Goal: Task Accomplishment & Management: Manage account settings

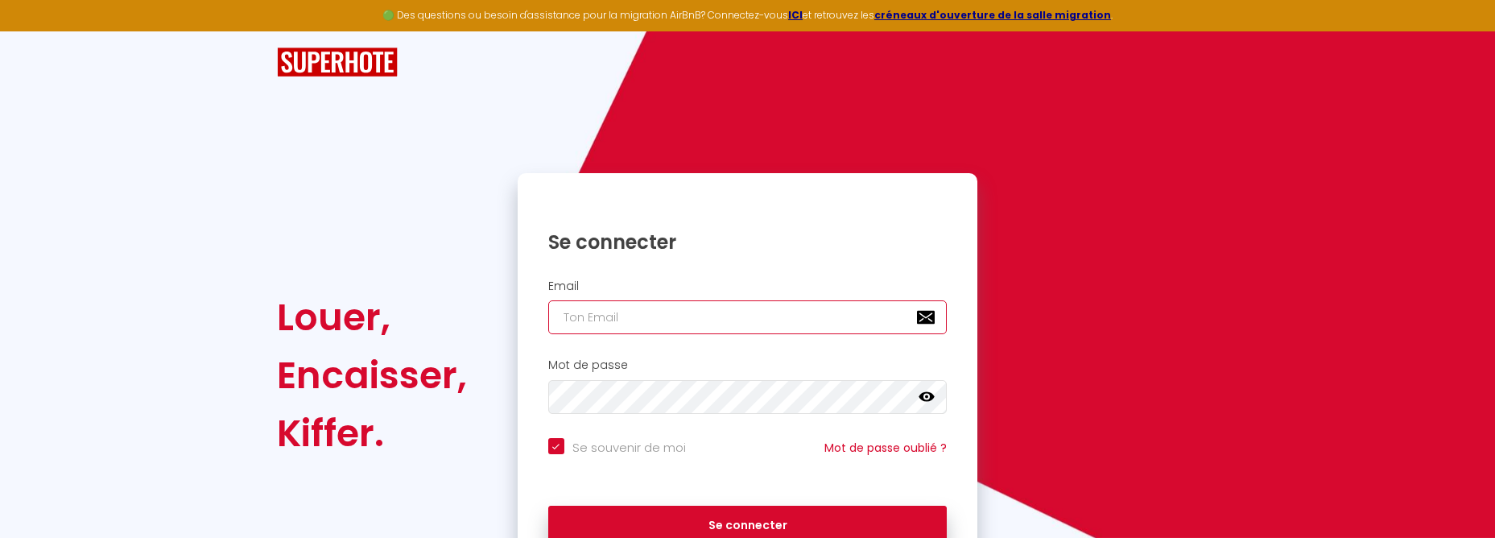
type input "[EMAIL_ADDRESS][DOMAIN_NAME]"
click at [920, 398] on icon at bounding box center [927, 397] width 16 height 10
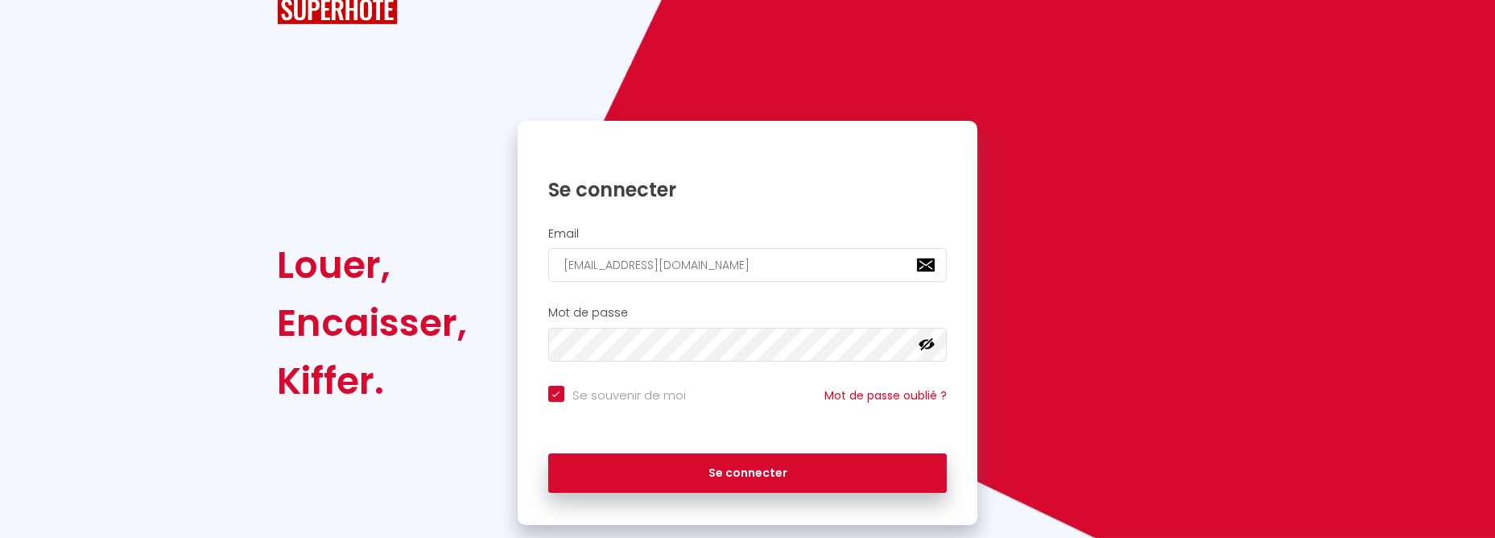
scroll to position [88, 0]
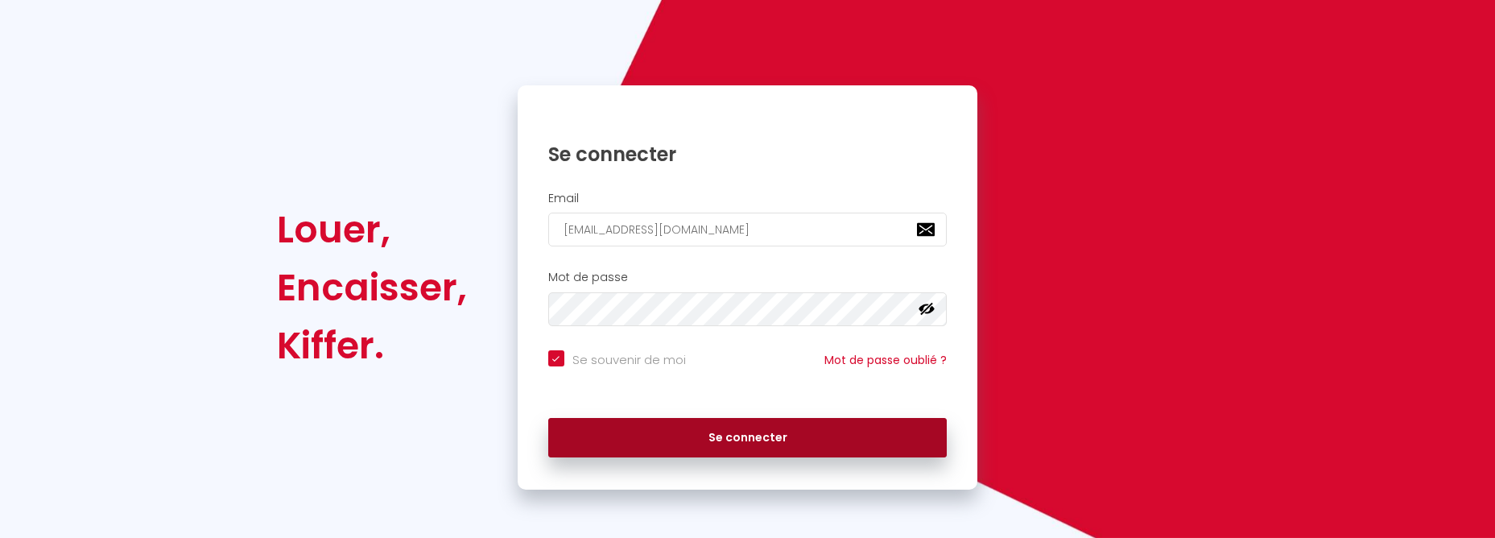
click at [655, 440] on button "Se connecter" at bounding box center [747, 438] width 399 height 40
checkbox input "true"
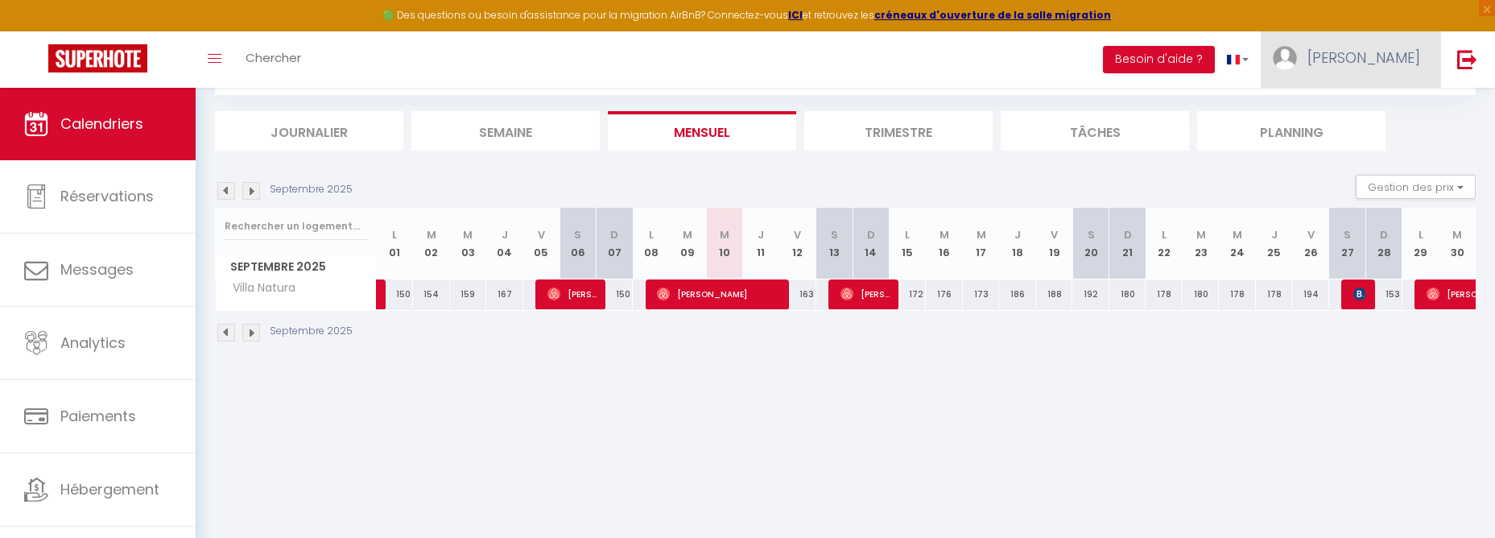
click at [1381, 55] on span "[PERSON_NAME]" at bounding box center [1363, 57] width 113 height 20
click at [1365, 113] on link "Paramètres" at bounding box center [1375, 111] width 119 height 27
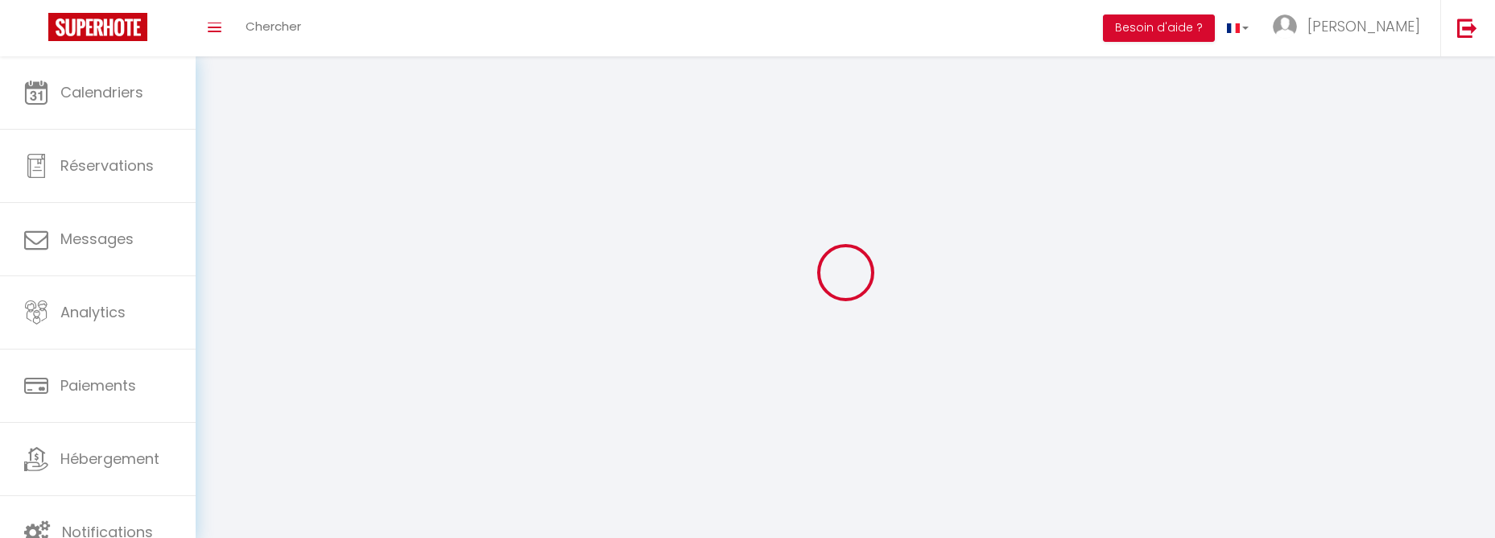
type input "[PERSON_NAME]"
type input "BARTHES SCI ALPES ARTOIS"
type input "0659265391"
type input "[STREET_ADDRESS]"
type input "66540"
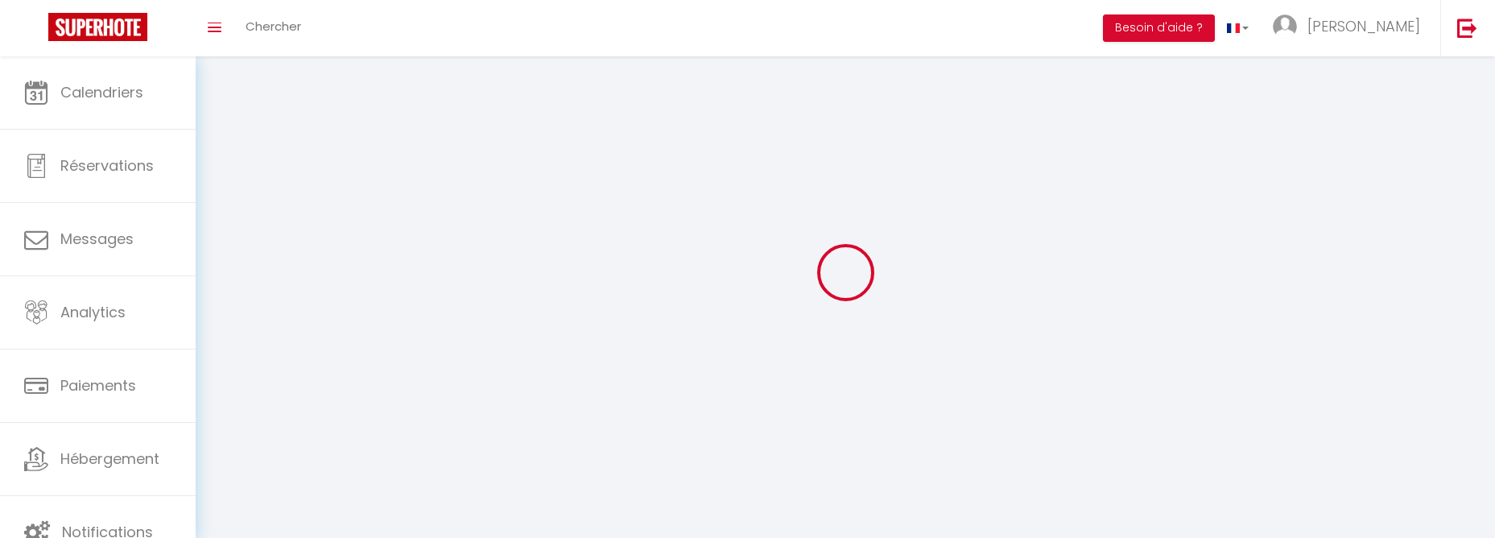
type input "BAHO"
type input "8sHSrE7lo9uYmQWE8eo6G4vqD"
type input "0YB8sBg2gnfEqSptE9rzTI5ik"
type input "8sHSrE7lo9uYmQWE8eo6G4vqD"
type input "0YB8sBg2gnfEqSptE9rzTI5ik"
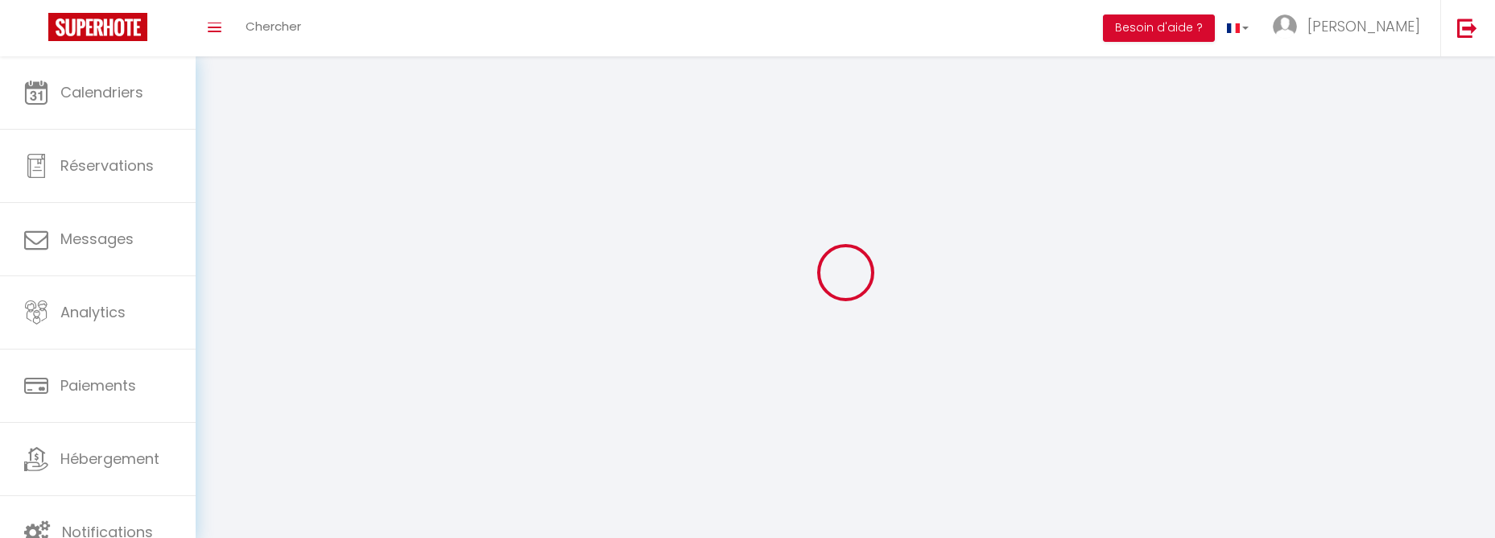
type input "[URL][DOMAIN_NAME]"
select select "28"
select select "fr"
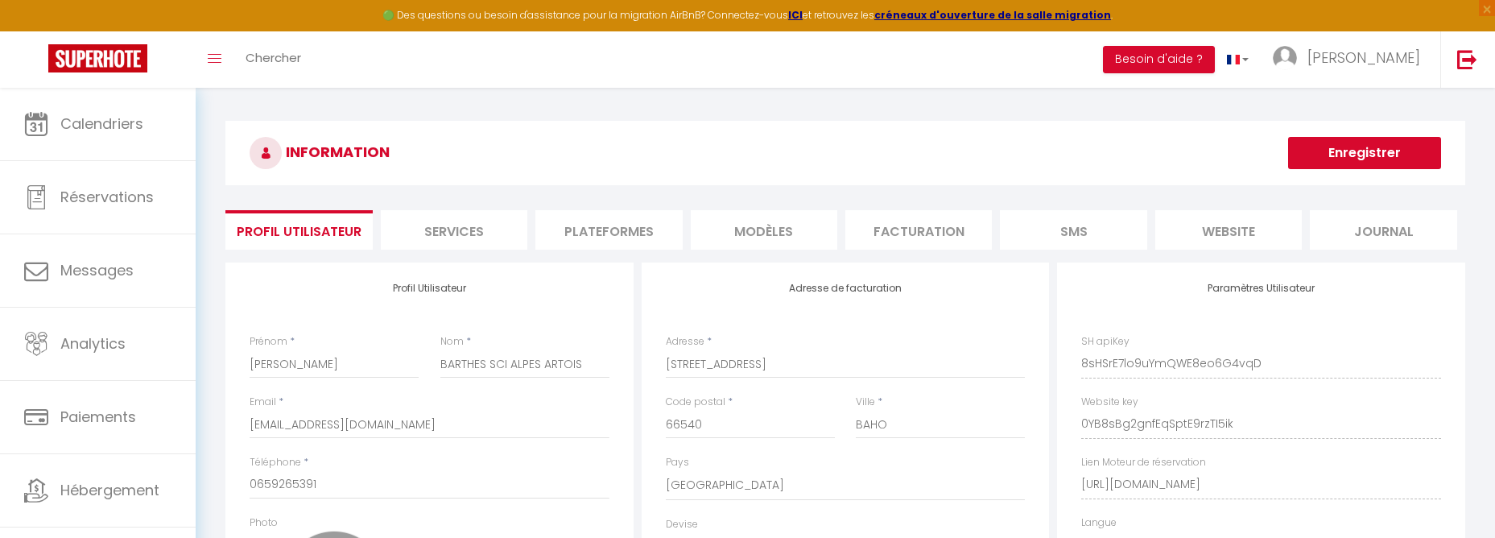
click at [583, 226] on li "Plateformes" at bounding box center [608, 229] width 147 height 39
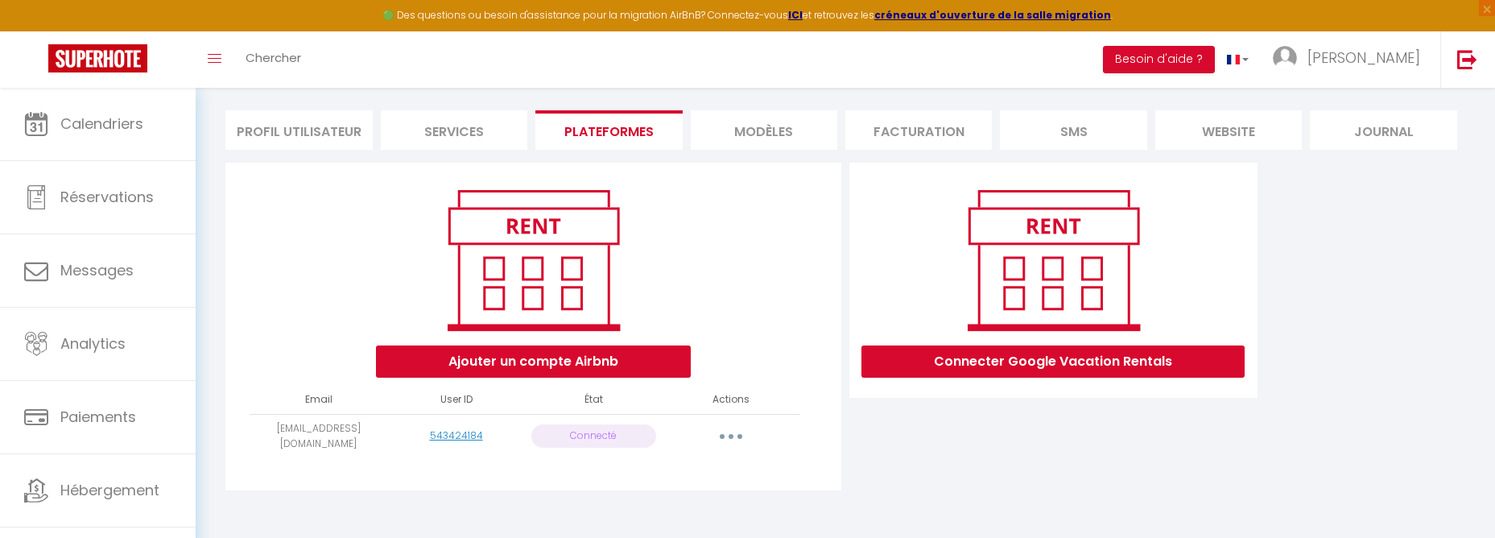
scroll to position [102, 0]
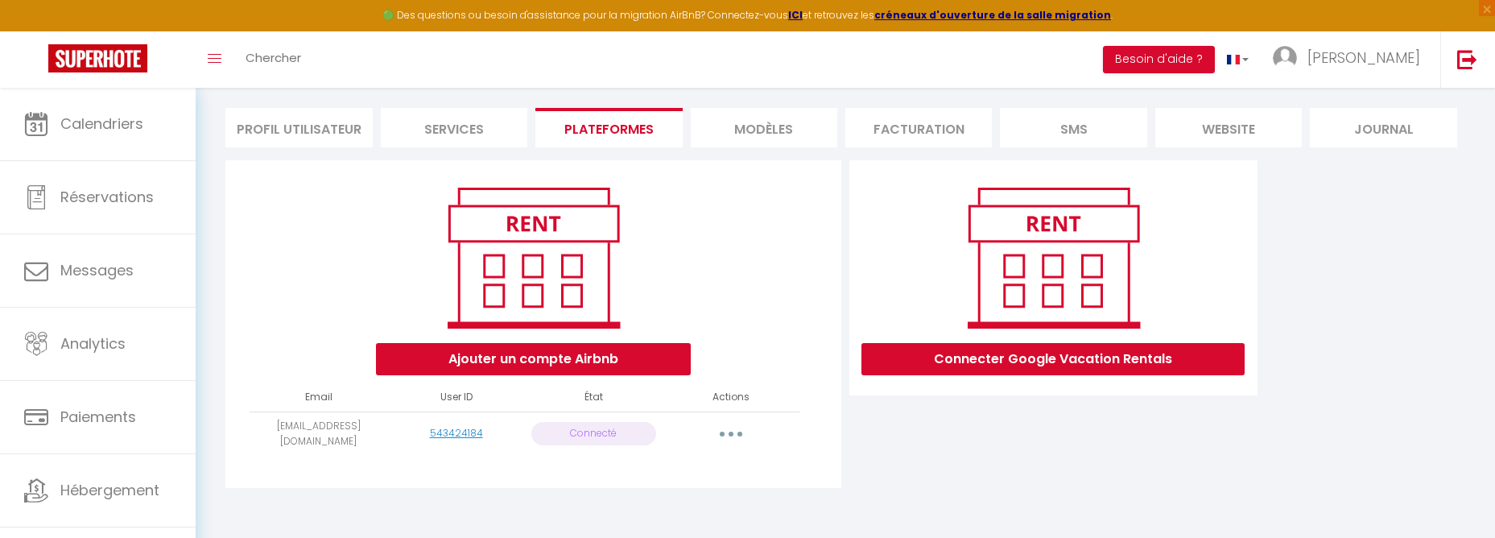
click at [733, 423] on button "button" at bounding box center [730, 434] width 45 height 26
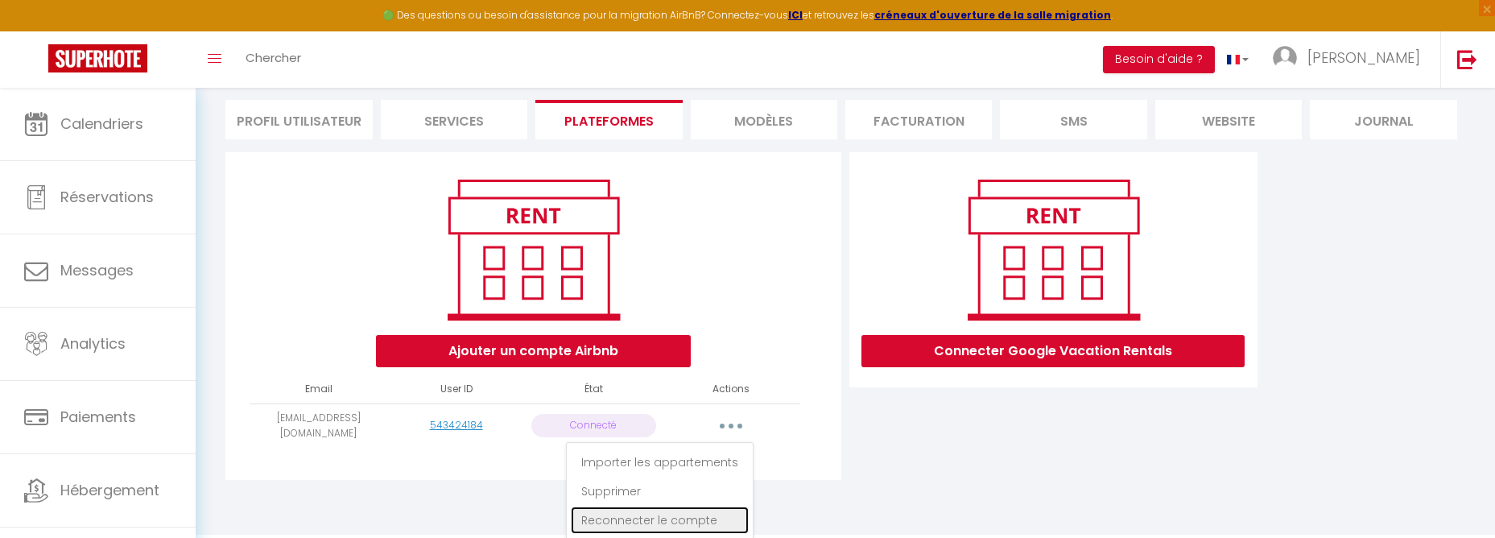
click at [686, 519] on link "Reconnecter le compte" at bounding box center [660, 519] width 178 height 27
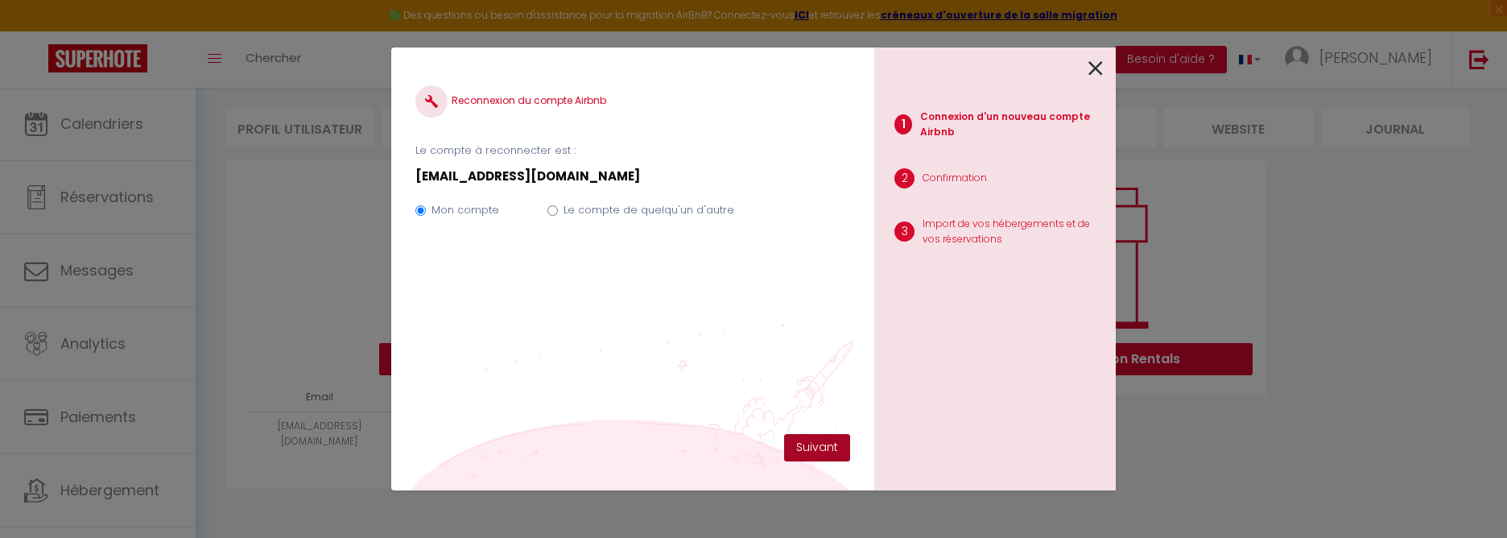
click at [797, 444] on button "Suivant" at bounding box center [817, 447] width 66 height 27
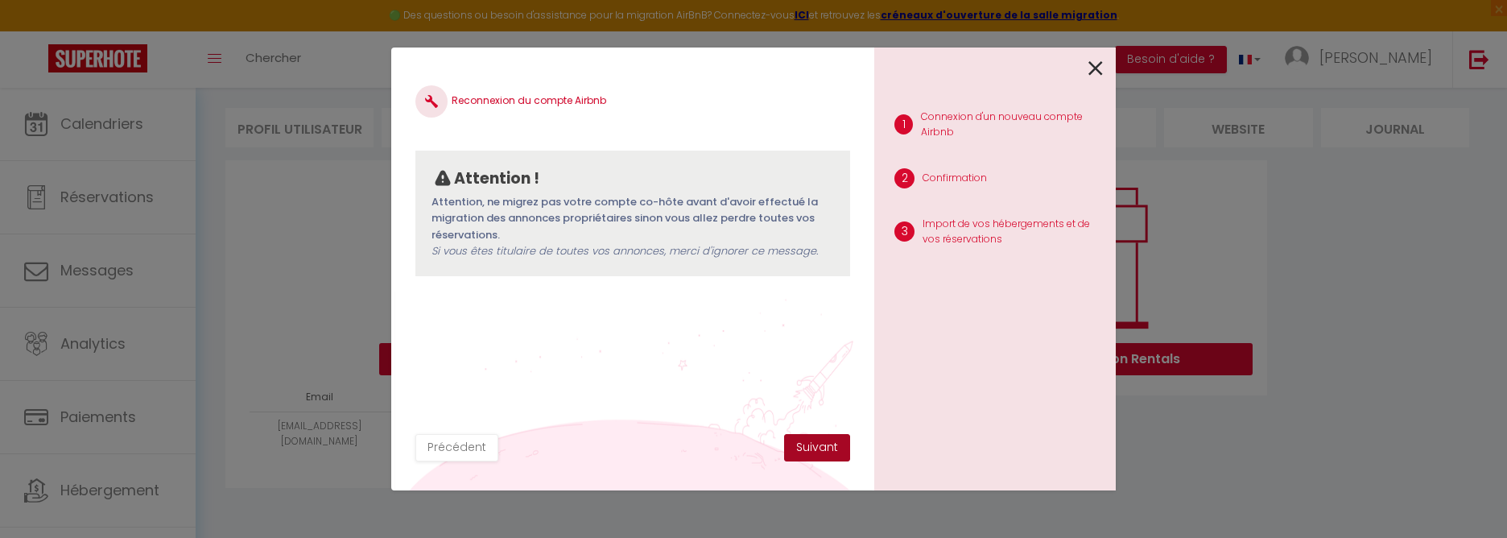
click at [823, 444] on button "Suivant" at bounding box center [817, 447] width 66 height 27
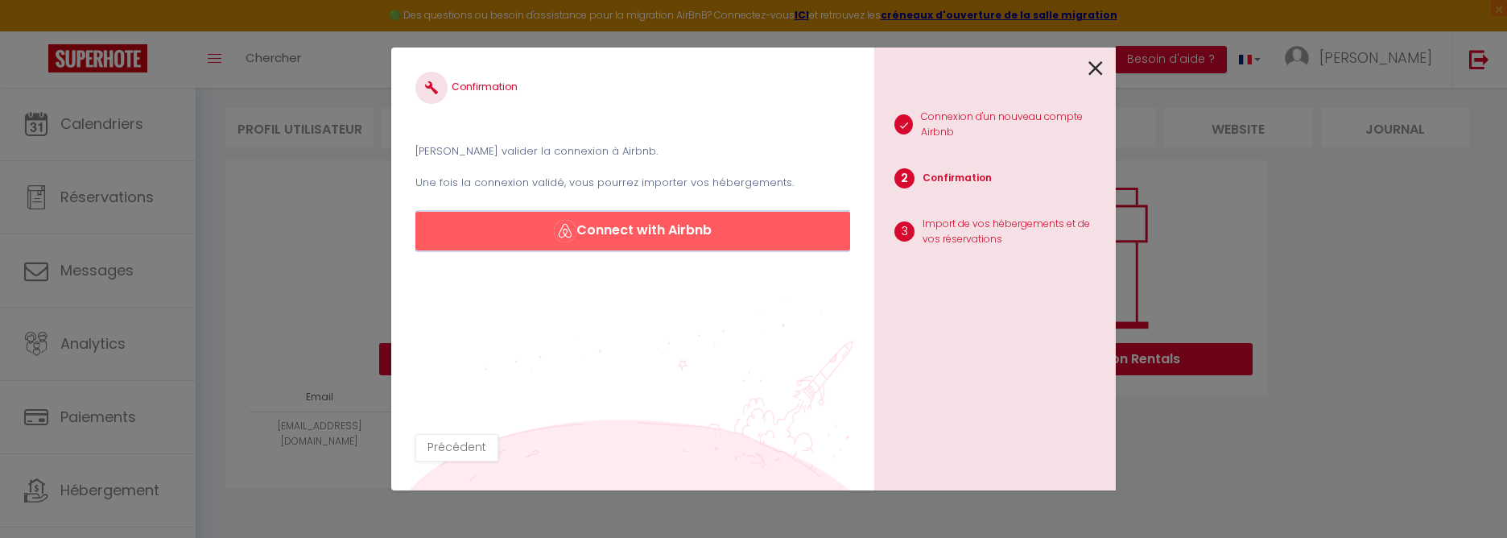
click at [673, 233] on button "Connect with Airbnb" at bounding box center [632, 231] width 435 height 39
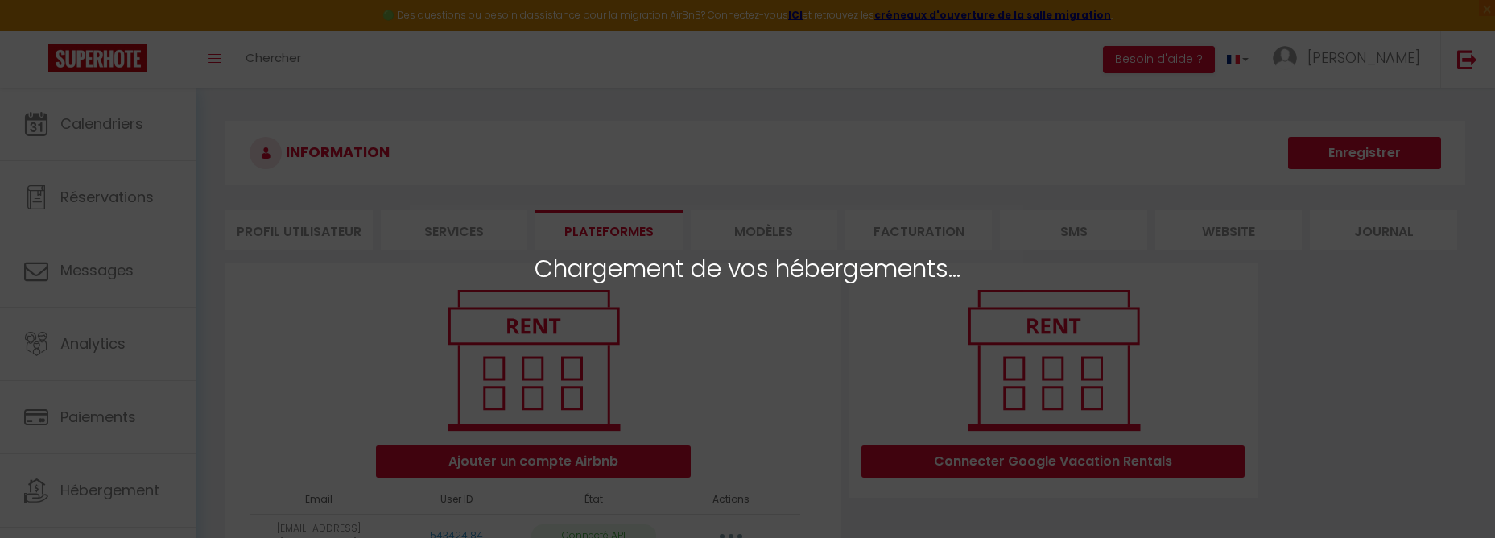
select select "27208"
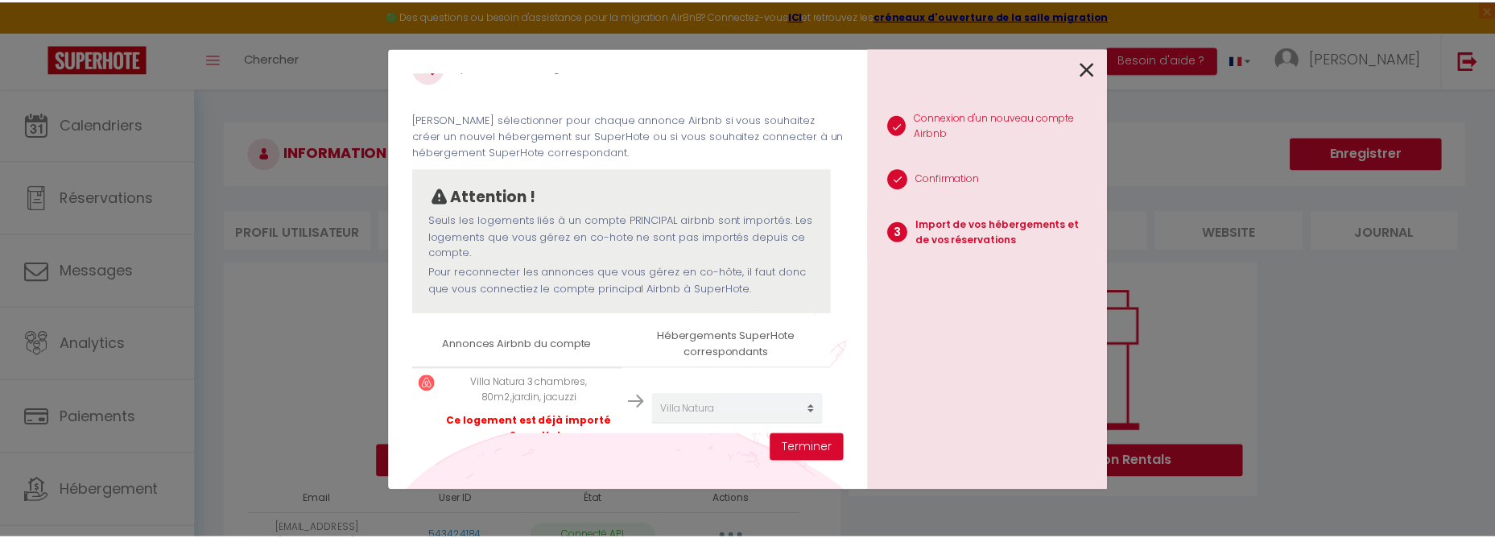
scroll to position [63, 0]
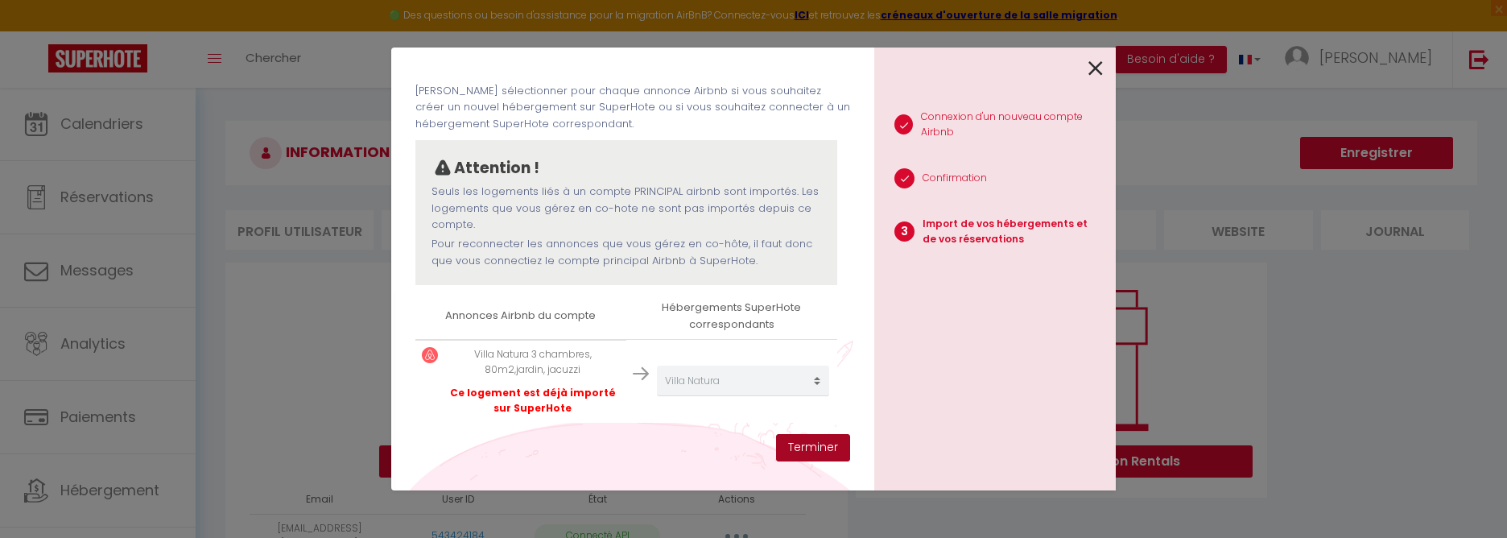
click at [801, 448] on button "Terminer" at bounding box center [813, 447] width 74 height 27
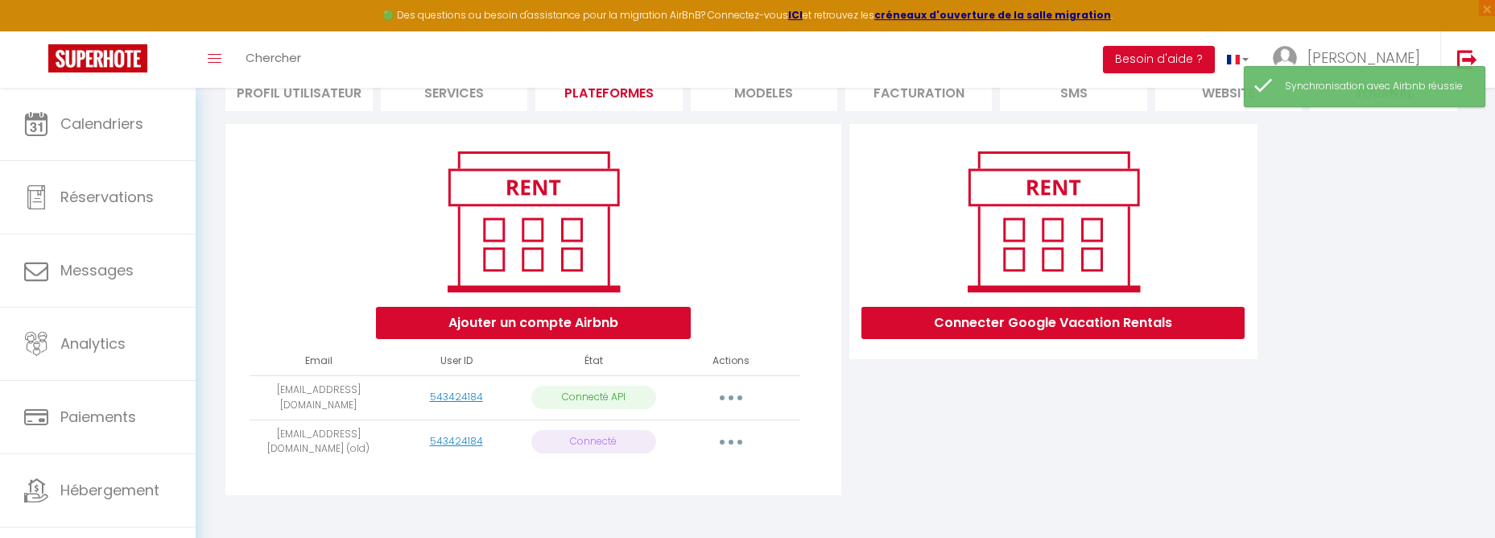
scroll to position [141, 0]
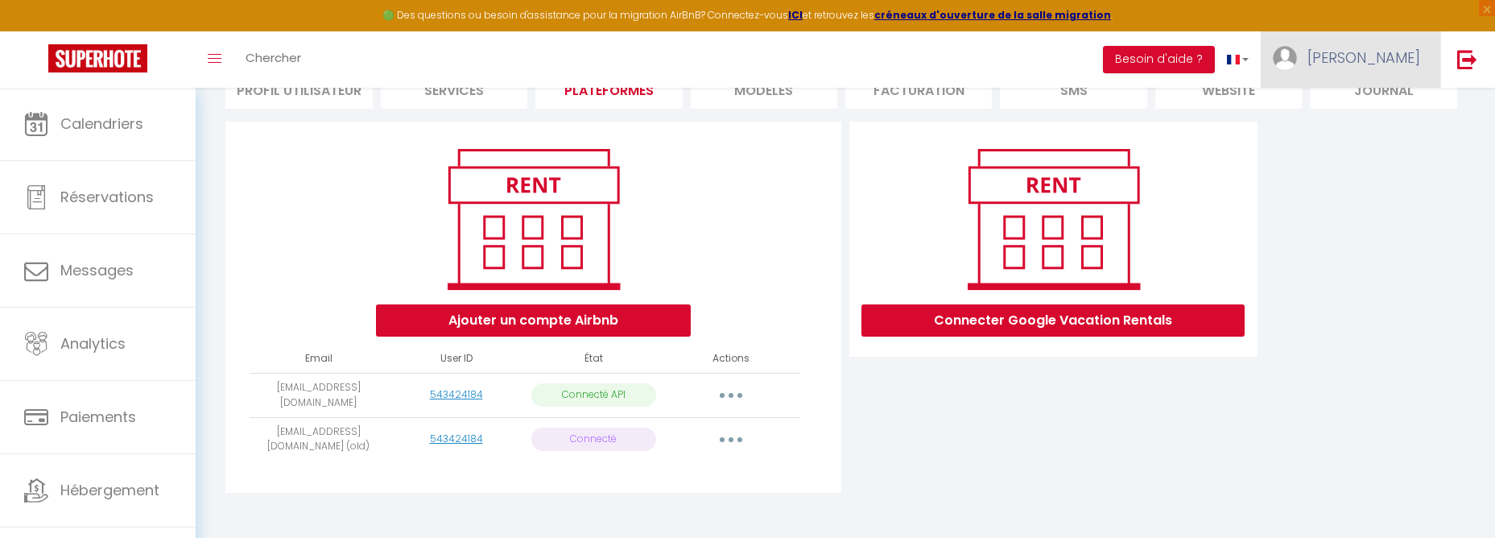
click at [1297, 55] on img at bounding box center [1285, 58] width 24 height 24
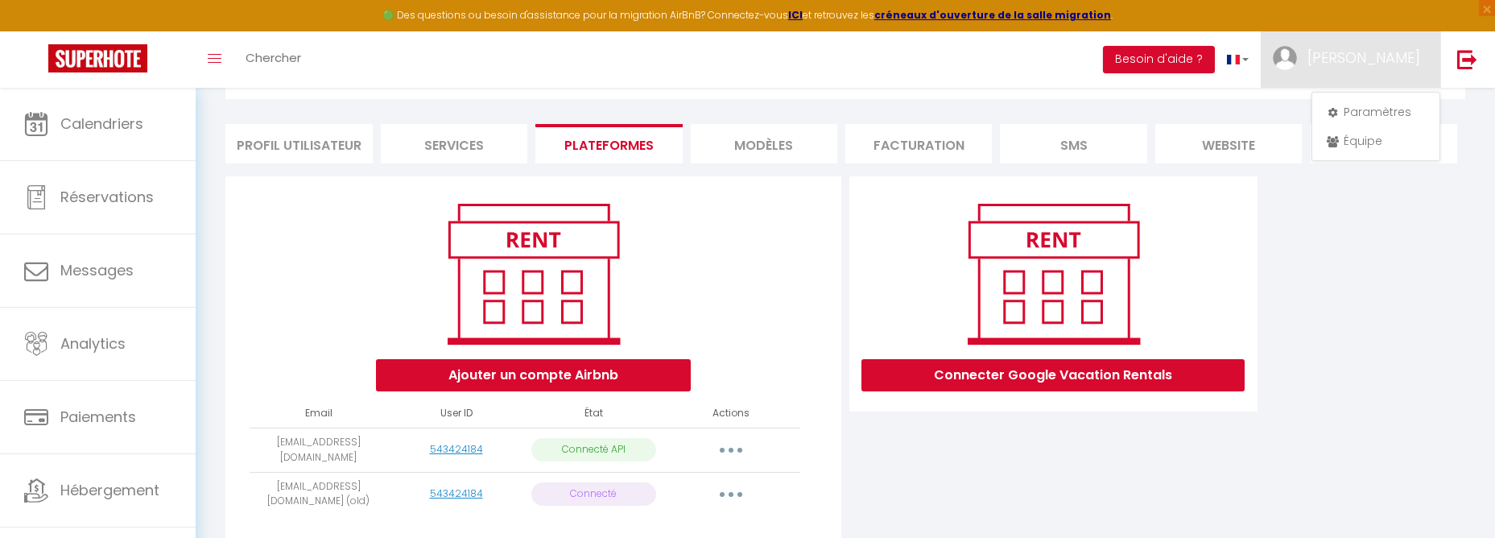
scroll to position [0, 0]
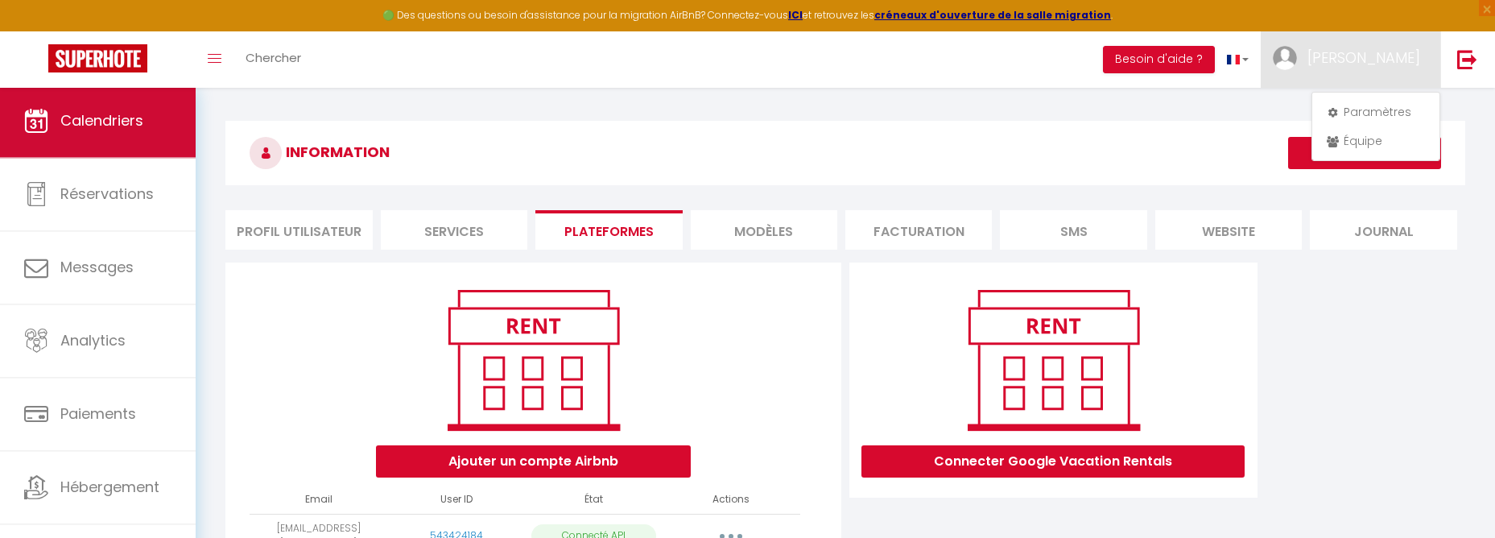
click at [101, 114] on span "Calendriers" at bounding box center [101, 120] width 83 height 20
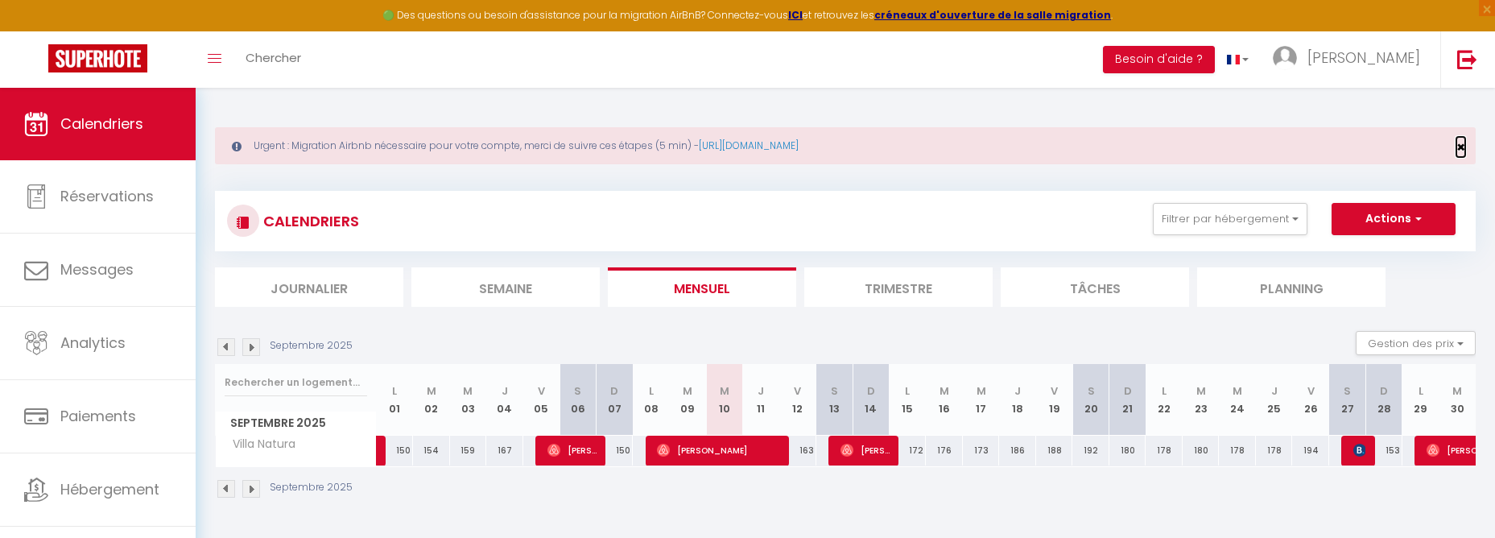
click at [1461, 143] on span "×" at bounding box center [1460, 147] width 9 height 20
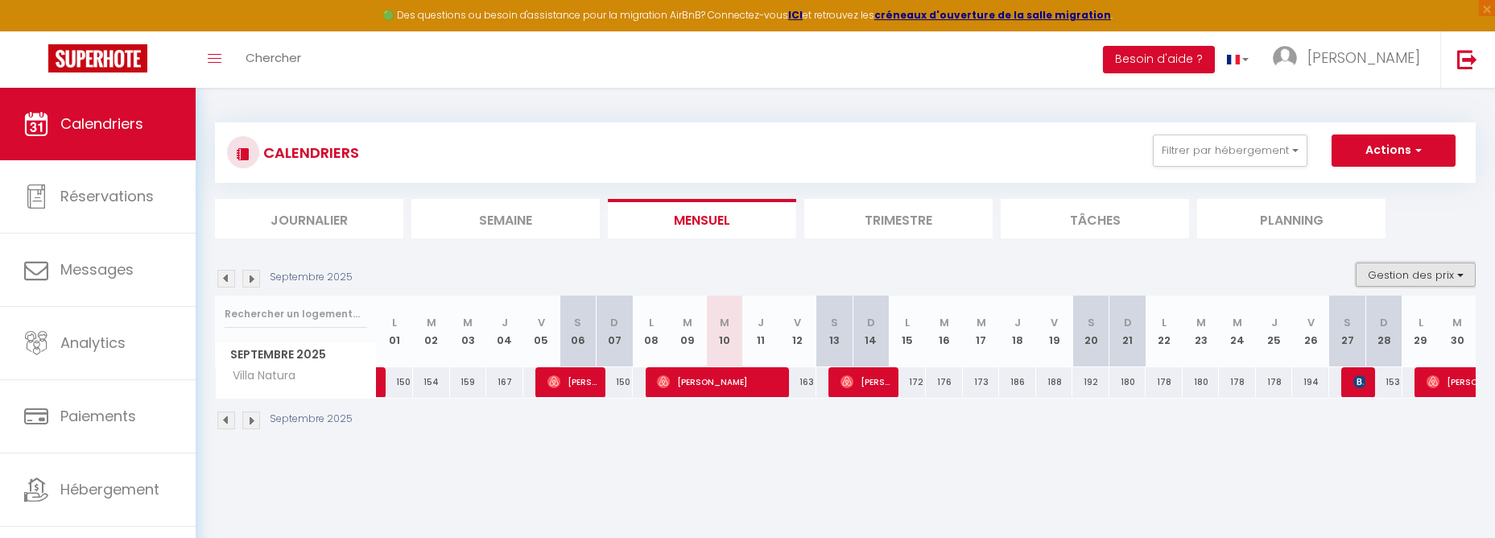
click at [1402, 277] on button "Gestion des prix" at bounding box center [1416, 274] width 120 height 24
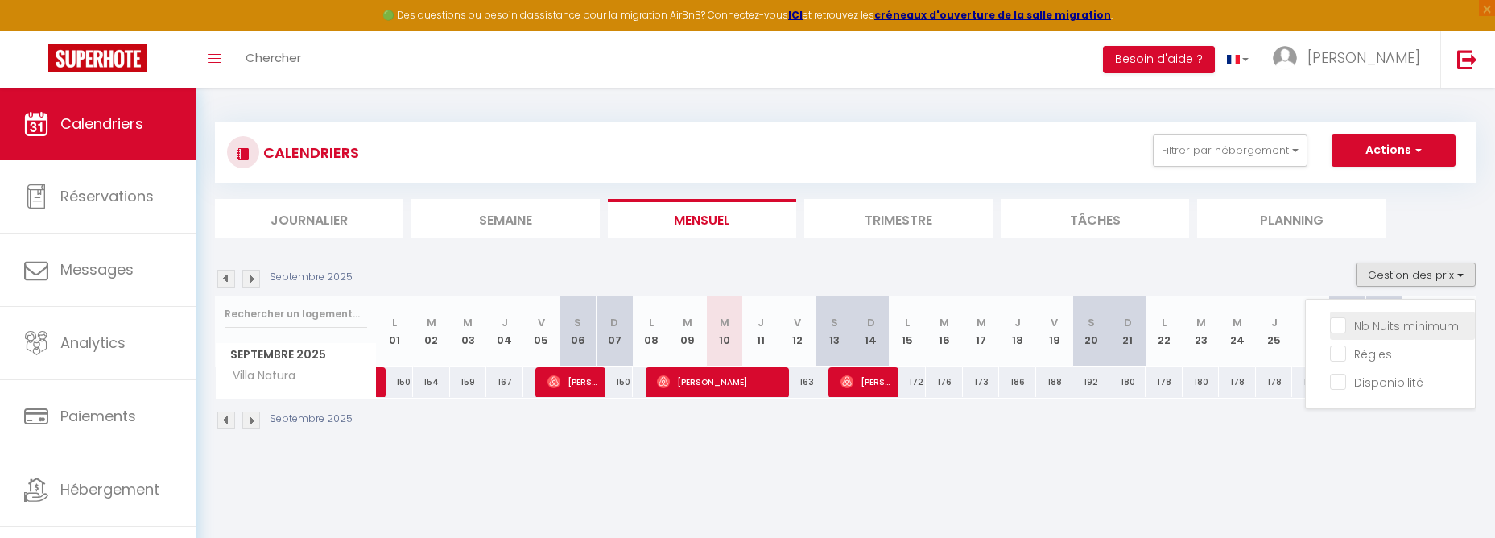
click at [1336, 327] on input "Nb Nuits minimum" at bounding box center [1402, 324] width 145 height 16
checkbox input "true"
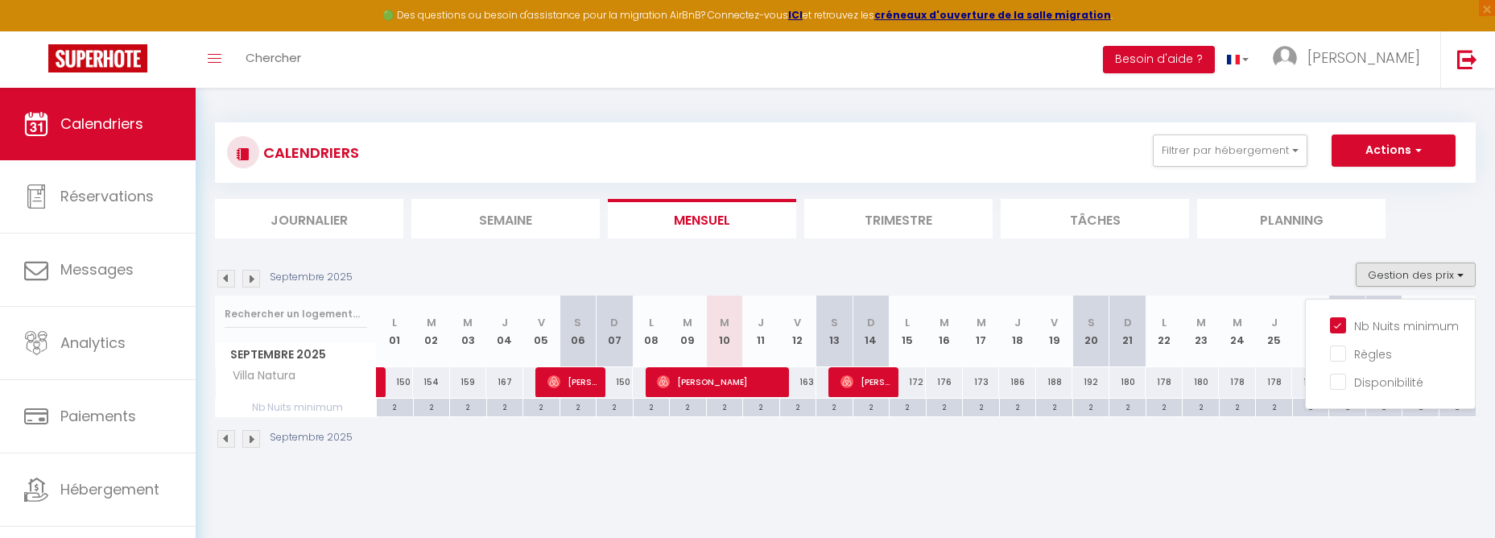
click at [1156, 444] on div "Septembre 2025" at bounding box center [845, 440] width 1261 height 47
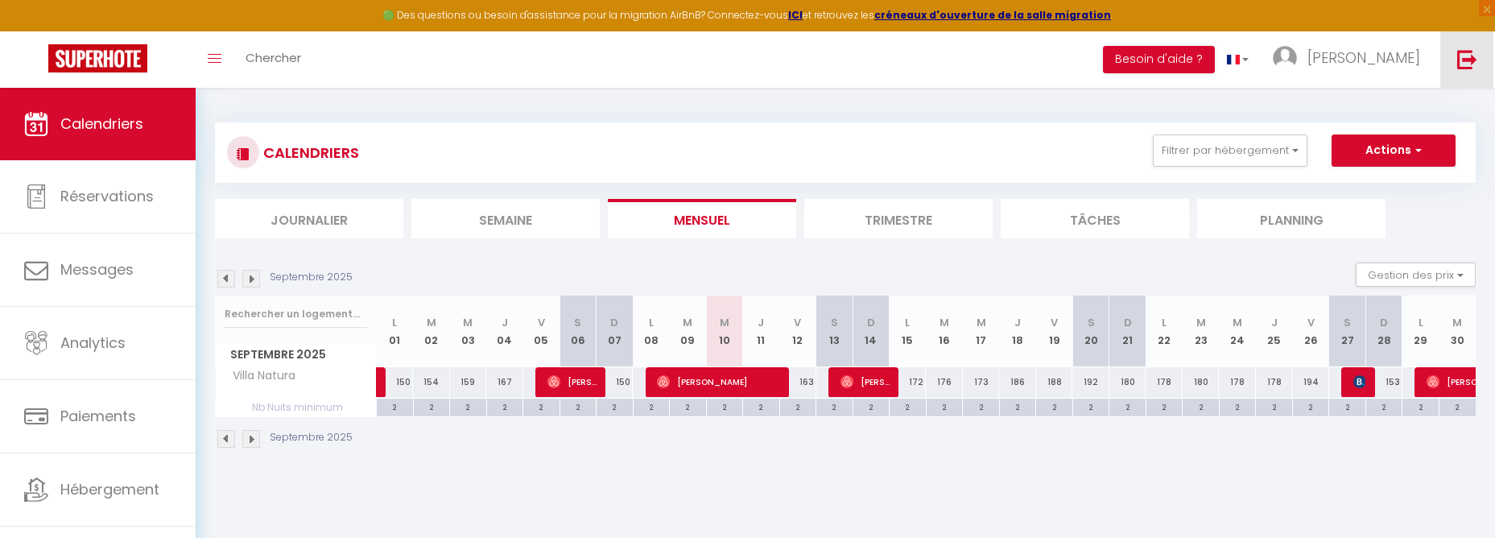
click at [1471, 59] on img at bounding box center [1467, 59] width 20 height 20
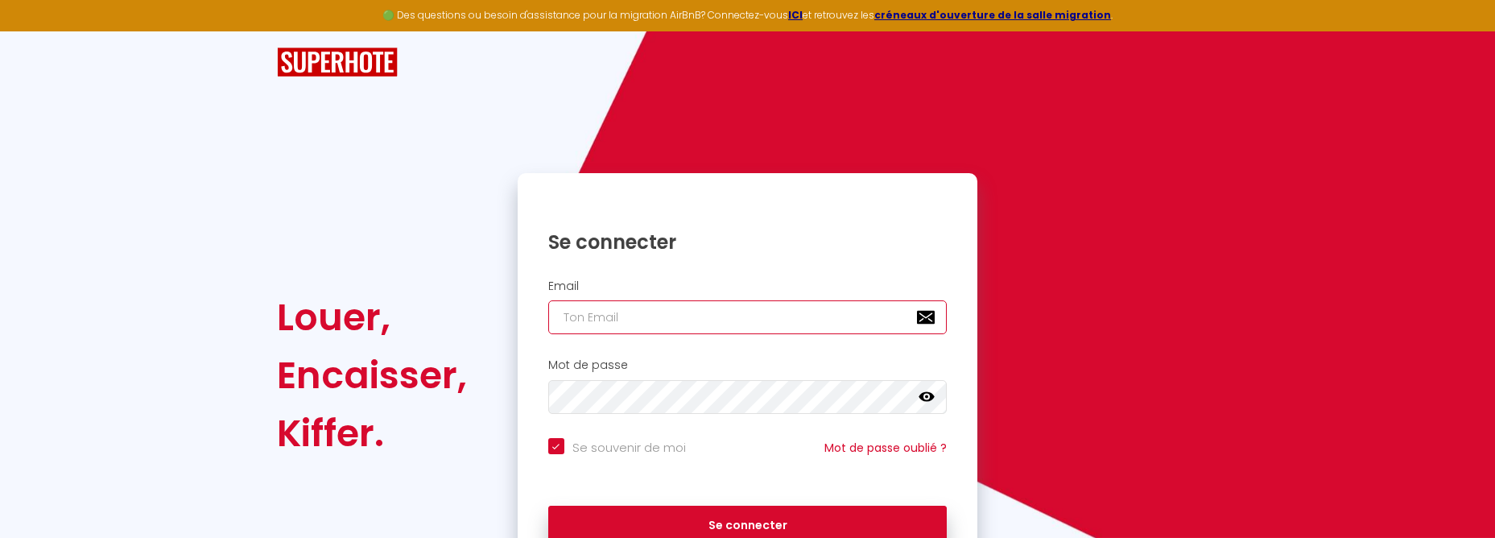
type input "[EMAIL_ADDRESS][DOMAIN_NAME]"
checkbox input "true"
